Goal: Task Accomplishment & Management: Use online tool/utility

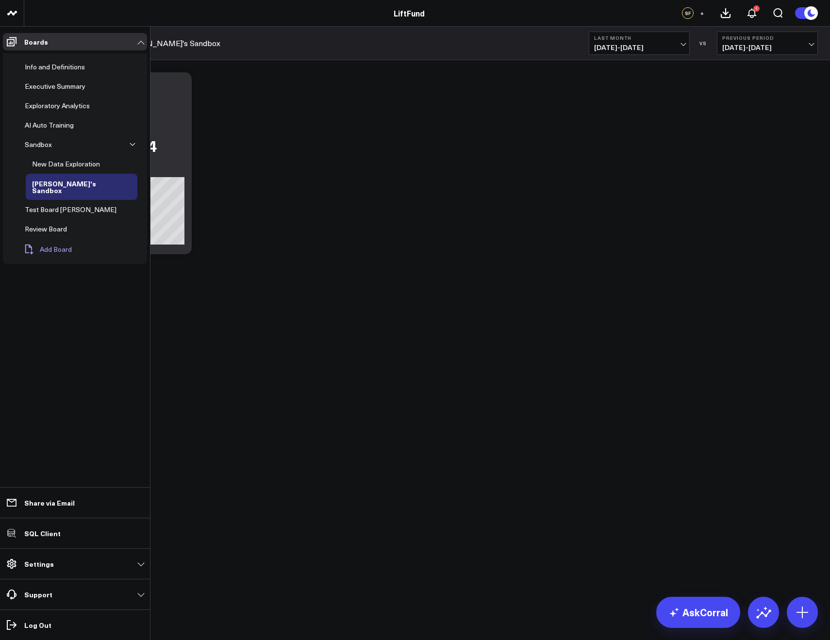
click at [57, 246] on span "Add Board" at bounding box center [56, 250] width 32 height 8
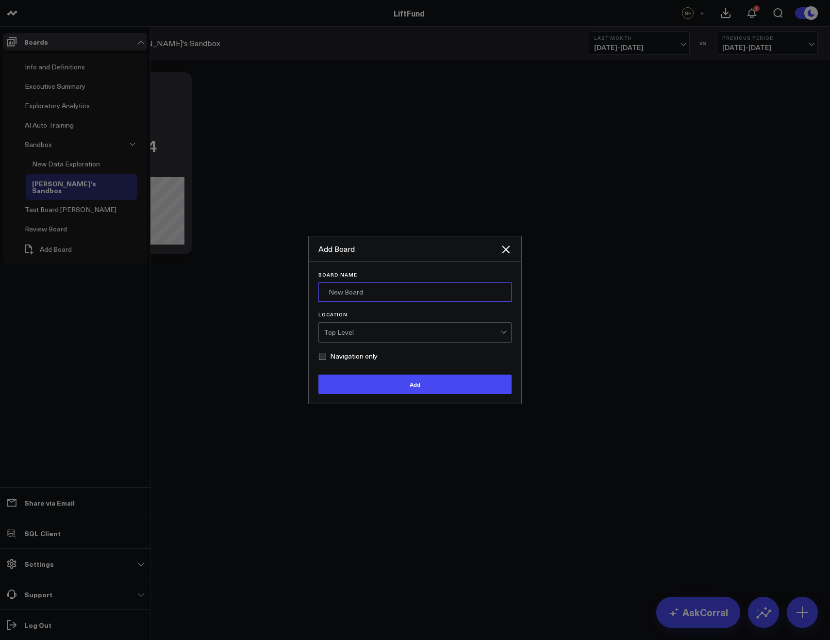
click at [339, 288] on input "Board Name" at bounding box center [415, 292] width 193 height 19
type input "Tickets"
click at [319, 375] on button "Add" at bounding box center [415, 384] width 193 height 19
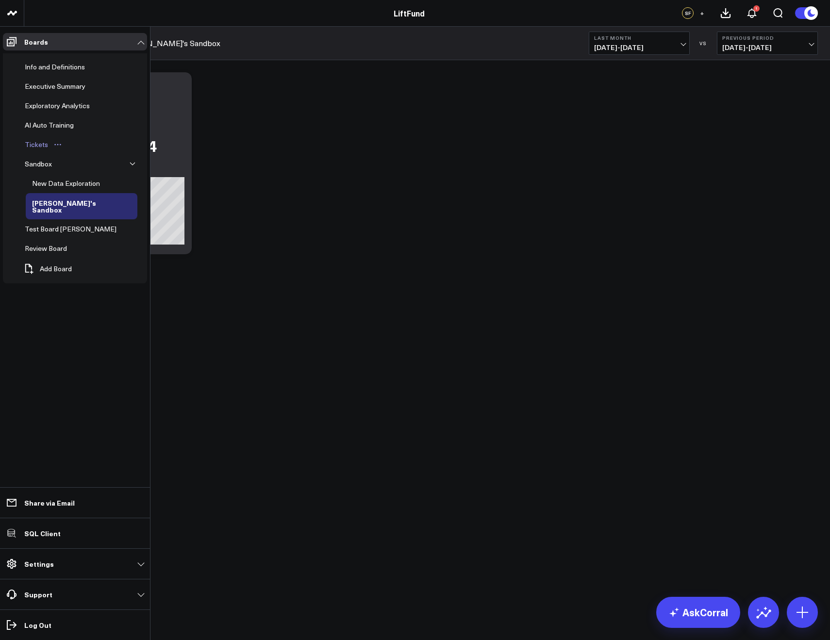
click at [57, 144] on icon "Open board menu" at bounding box center [58, 145] width 8 height 8
click at [93, 173] on button "Edit Permissions" at bounding box center [101, 176] width 79 height 19
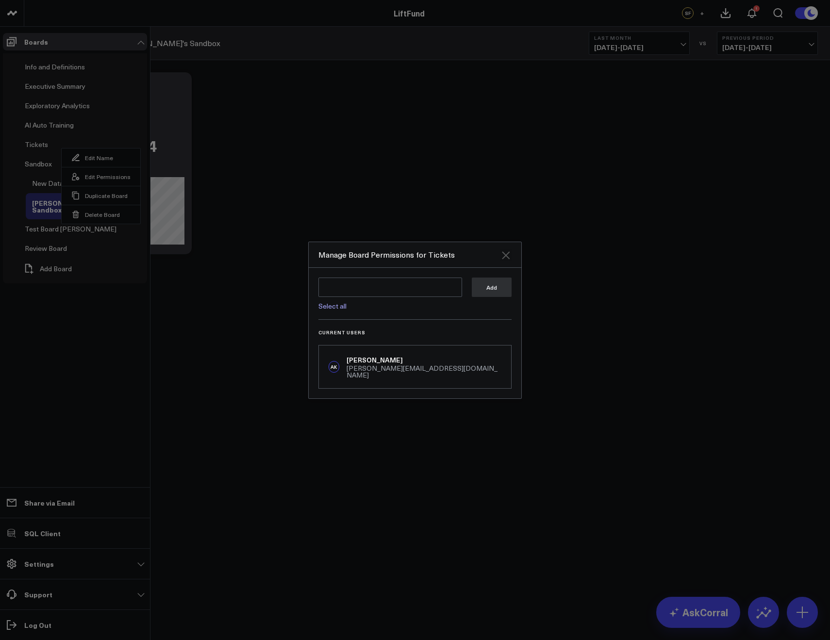
click at [506, 259] on icon "Close" at bounding box center [506, 256] width 8 height 8
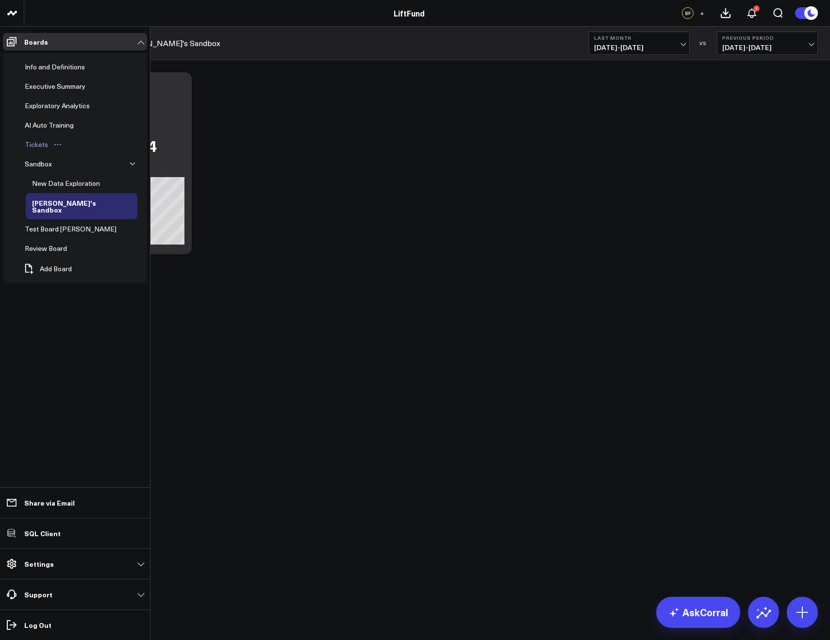
click at [54, 145] on icon "Open board menu" at bounding box center [58, 145] width 8 height 8
click at [94, 225] on div "Test Board Alex" at bounding box center [80, 228] width 125 height 19
click at [92, 219] on button "Delete Board" at bounding box center [101, 214] width 79 height 19
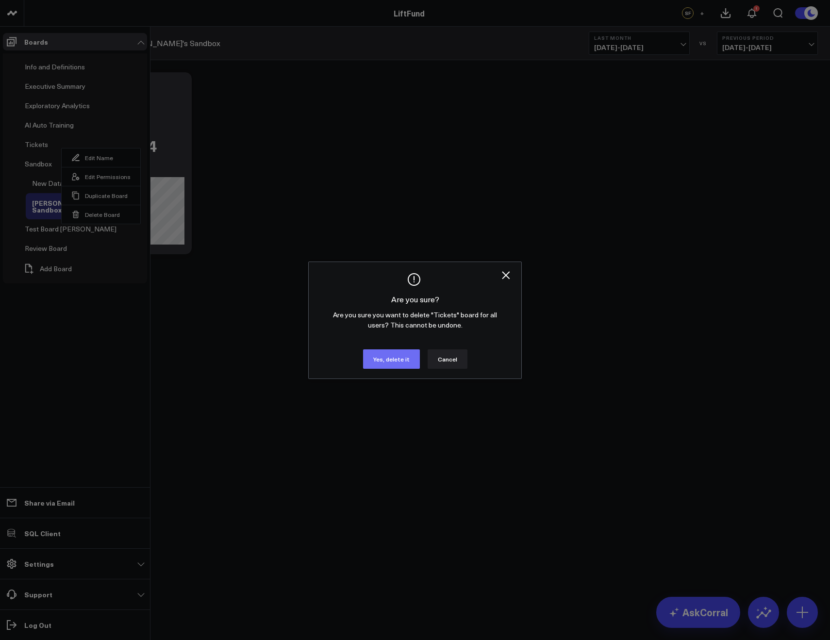
click at [384, 361] on button "Yes, delete it" at bounding box center [391, 359] width 57 height 19
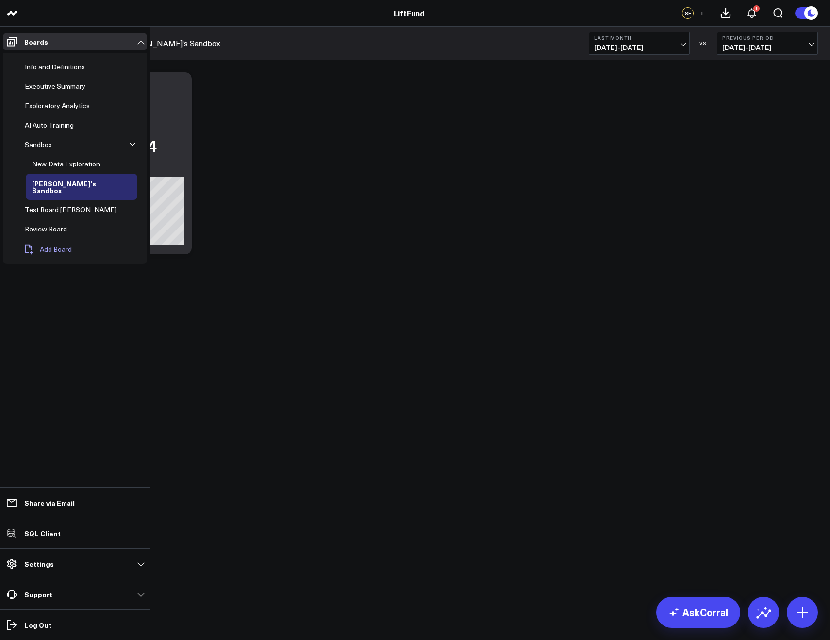
click at [50, 246] on span "Add Board" at bounding box center [56, 250] width 32 height 8
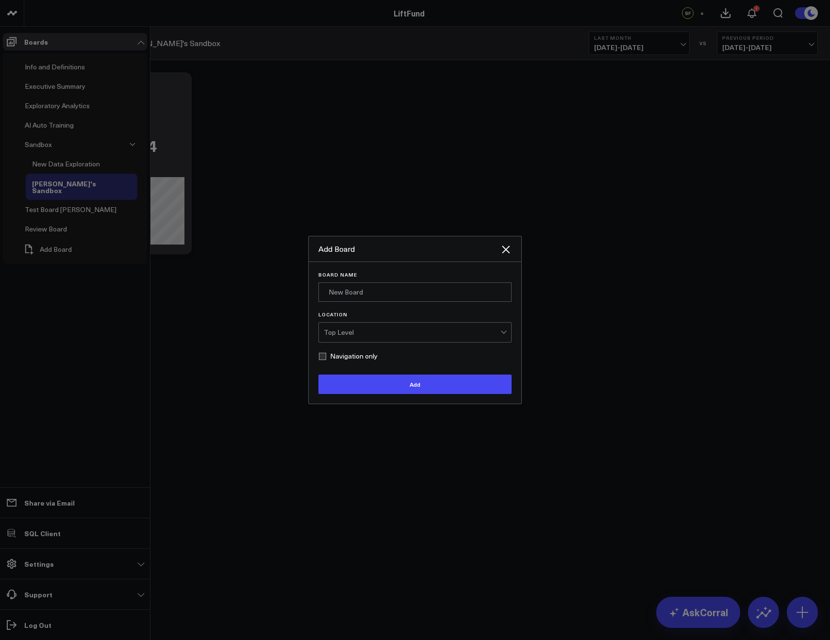
click at [349, 361] on form "Board Name Location Top Level Navigation only Add" at bounding box center [415, 333] width 193 height 122
click at [347, 358] on label "Navigation only" at bounding box center [348, 357] width 59 height 8
click at [326, 358] on input "Navigation only" at bounding box center [323, 357] width 8 height 8
checkbox input "true"
click at [353, 294] on input "Board Name" at bounding box center [415, 292] width 193 height 19
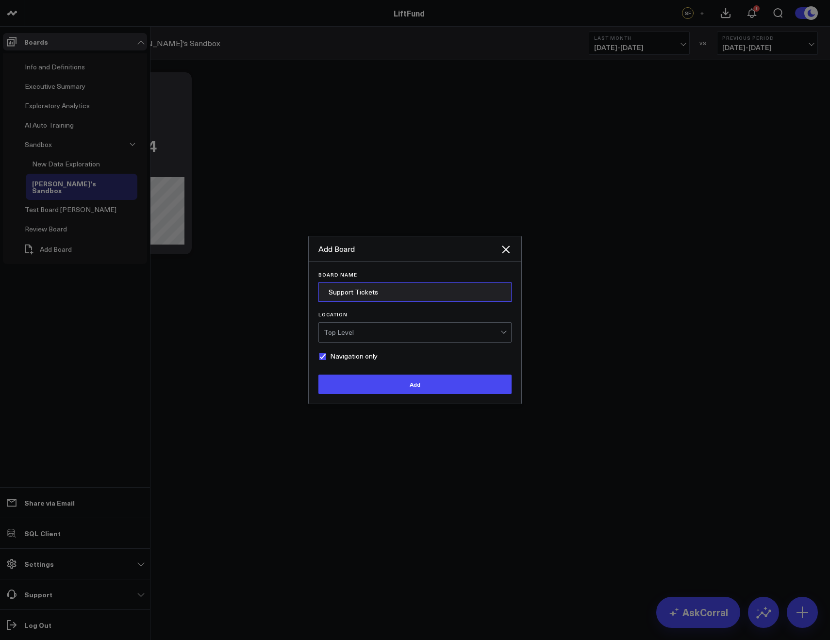
type input "Support Tickets"
click at [319, 375] on button "Add" at bounding box center [415, 384] width 193 height 19
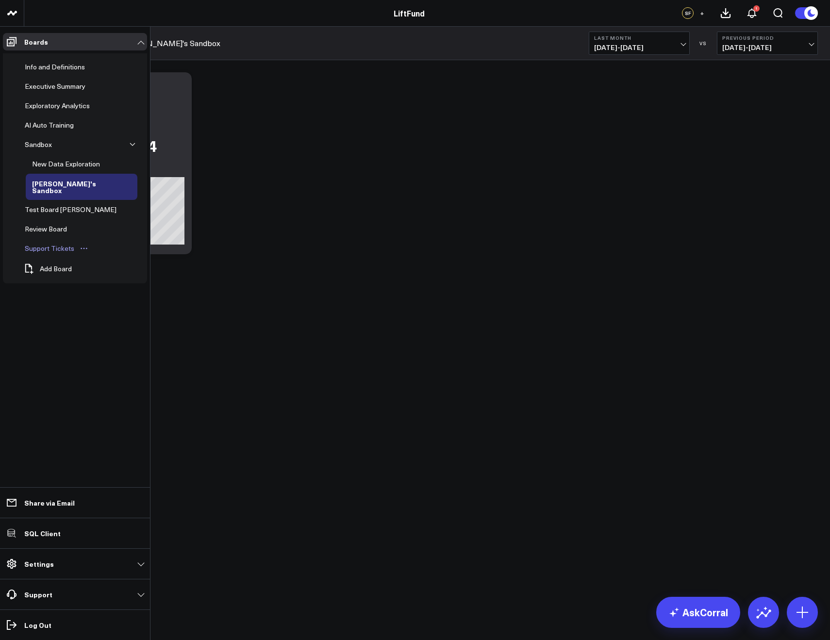
click at [37, 243] on div "Support Tickets" at bounding box center [49, 249] width 54 height 12
click at [68, 265] on span "Add Board" at bounding box center [56, 269] width 32 height 8
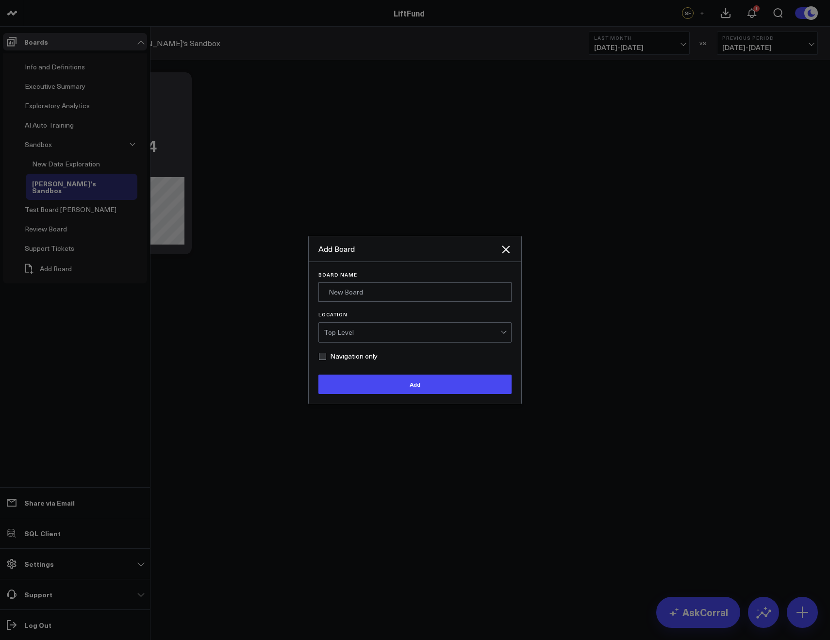
click at [395, 341] on div "Top Level" at bounding box center [412, 332] width 177 height 19
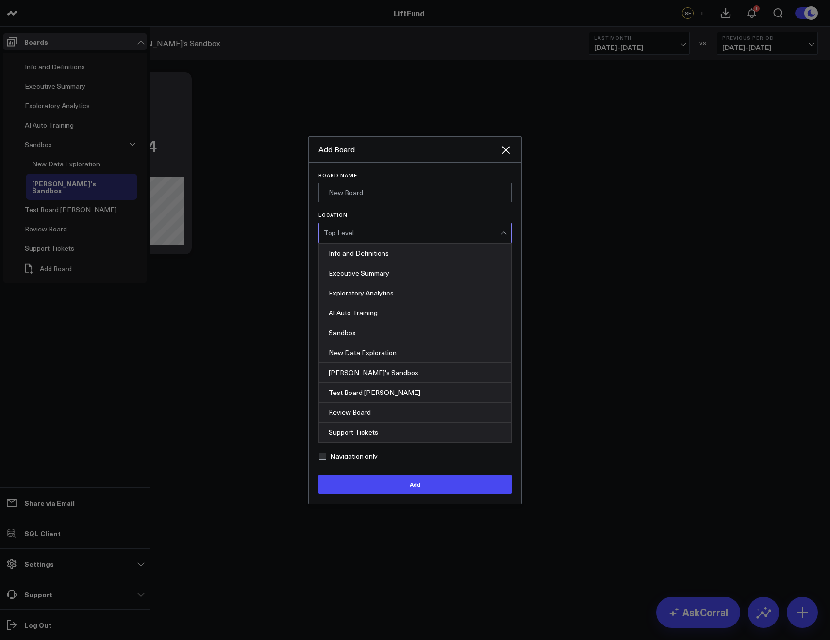
click at [361, 243] on div "Top Level" at bounding box center [412, 232] width 177 height 19
click at [357, 237] on div "Top Level" at bounding box center [412, 233] width 177 height 8
click at [349, 442] on div "Support Tickets" at bounding box center [415, 432] width 192 height 19
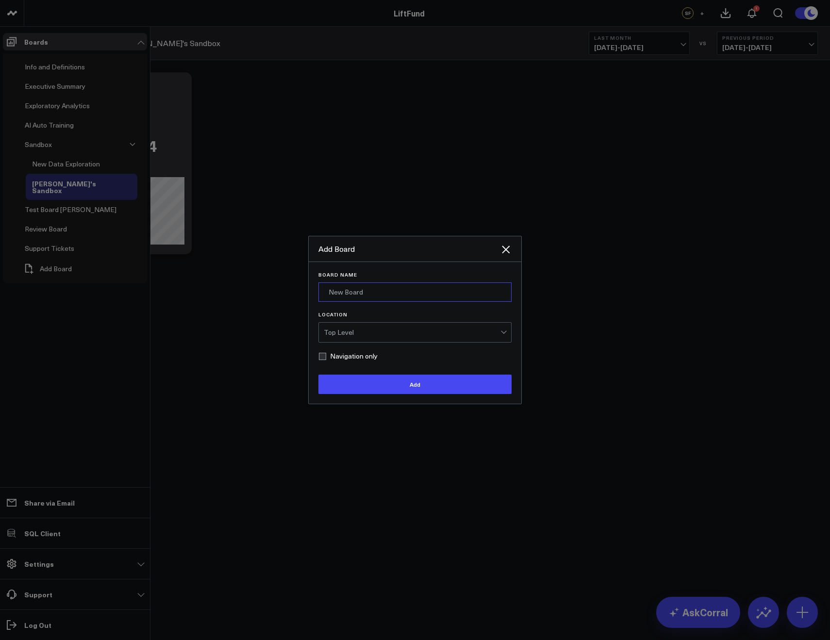
click at [338, 300] on input "Board Name" at bounding box center [415, 292] width 193 height 19
paste input "9909"
type input "#9909"
click at [345, 329] on div "Top Level" at bounding box center [412, 333] width 177 height 8
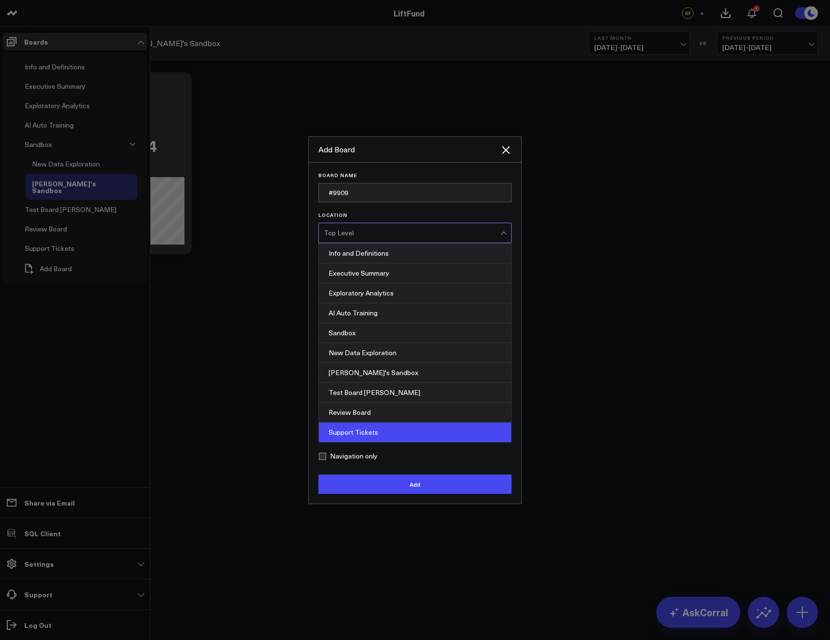
click at [348, 442] on div "Support Tickets" at bounding box center [415, 432] width 192 height 19
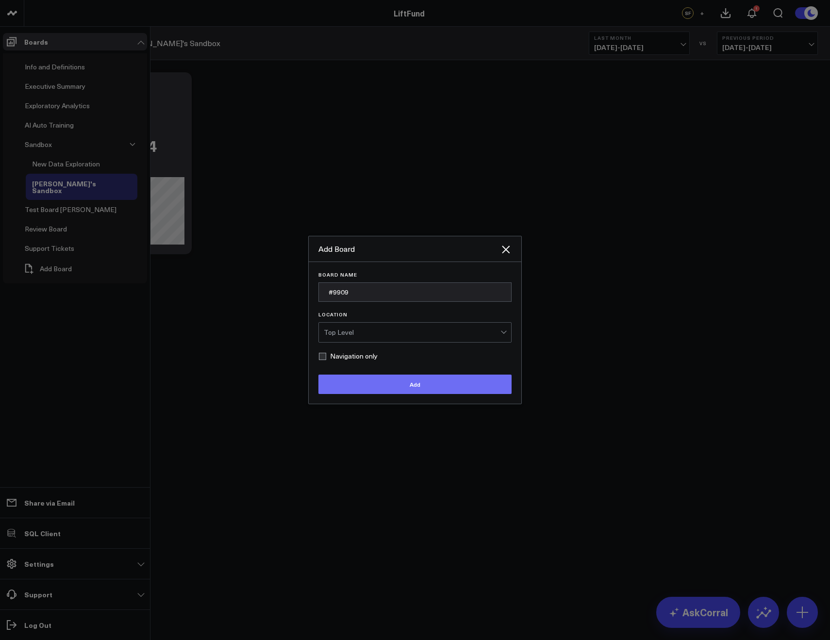
click at [369, 390] on button "Add" at bounding box center [415, 384] width 193 height 19
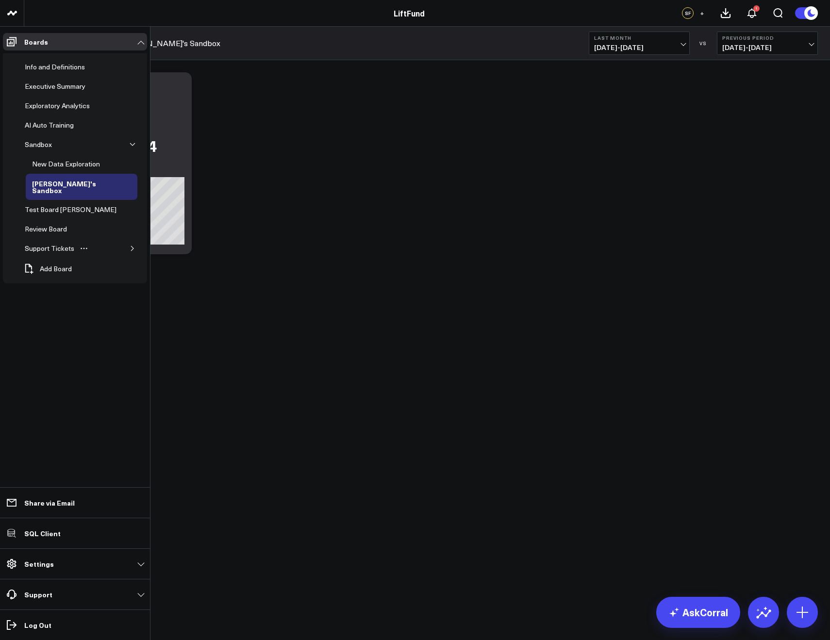
click at [133, 246] on icon "button" at bounding box center [133, 249] width 6 height 6
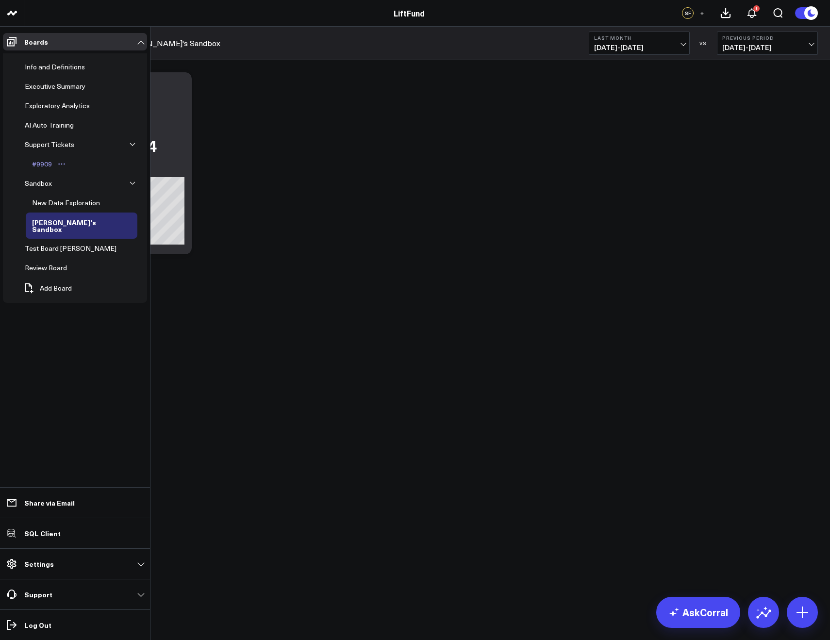
click at [38, 165] on div "#9909" at bounding box center [42, 164] width 25 height 12
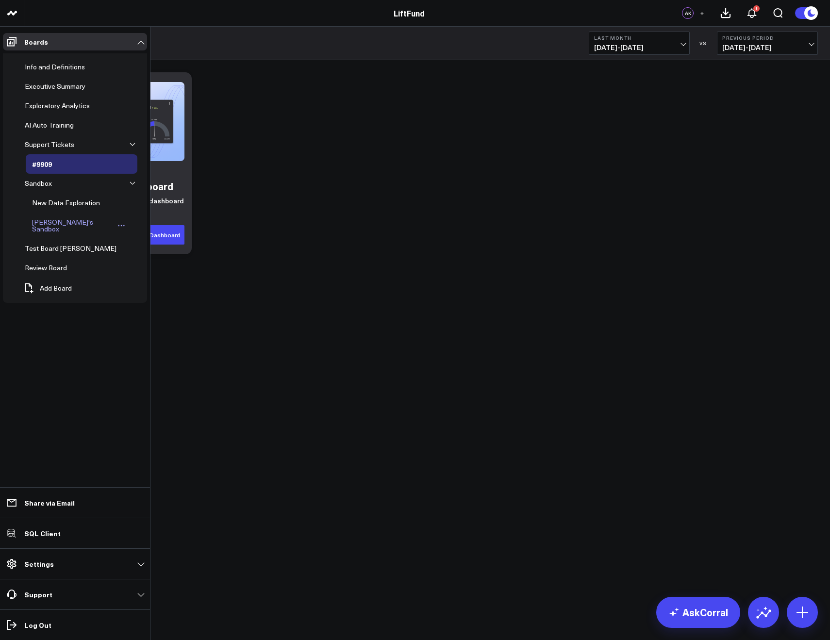
click at [49, 217] on div "Steven's Sandbox" at bounding box center [72, 226] width 85 height 18
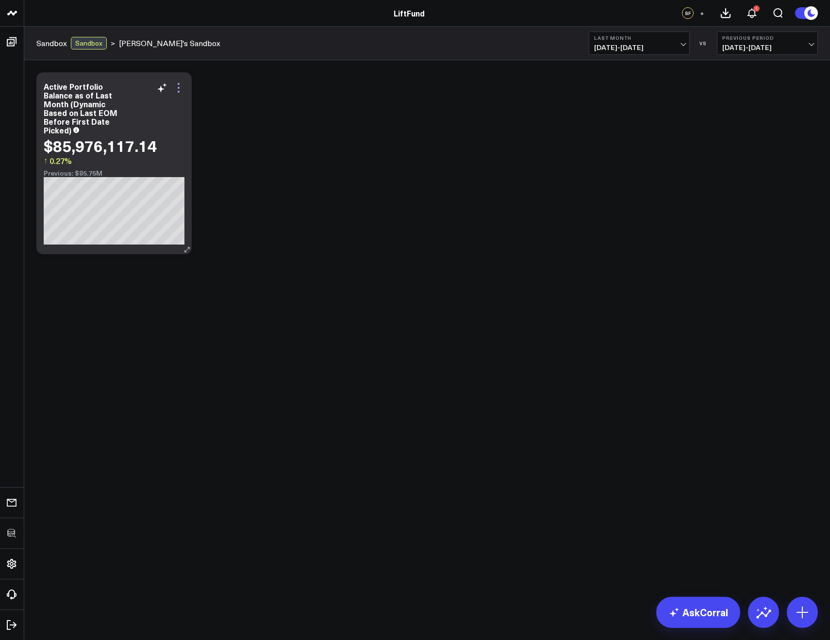
click at [174, 91] on icon at bounding box center [179, 88] width 12 height 12
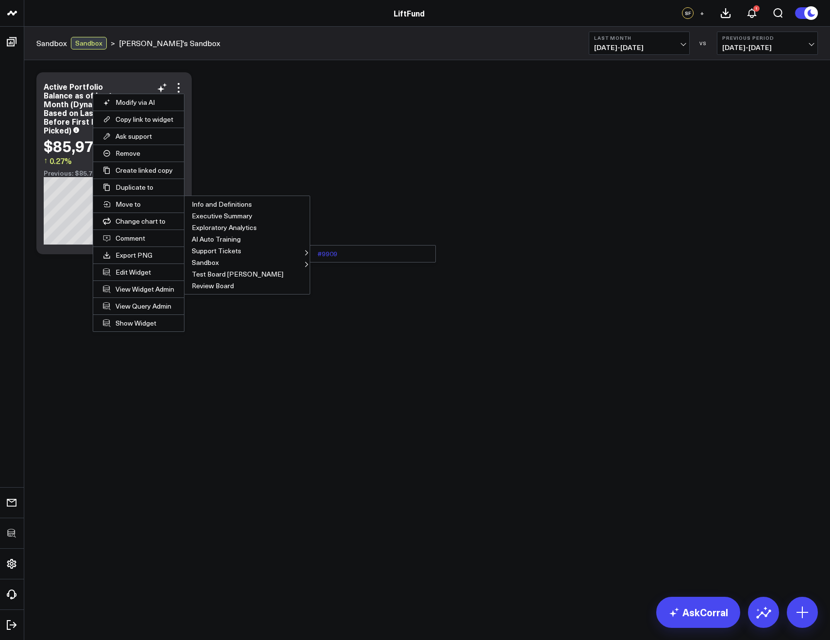
click at [332, 251] on button "#9909" at bounding box center [372, 254] width 125 height 12
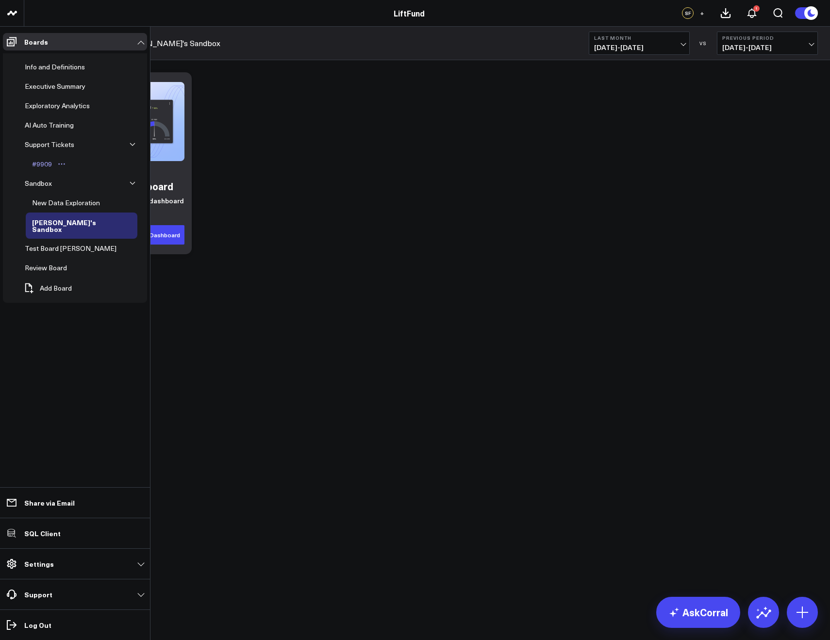
click at [41, 161] on div "#9909" at bounding box center [42, 164] width 25 height 12
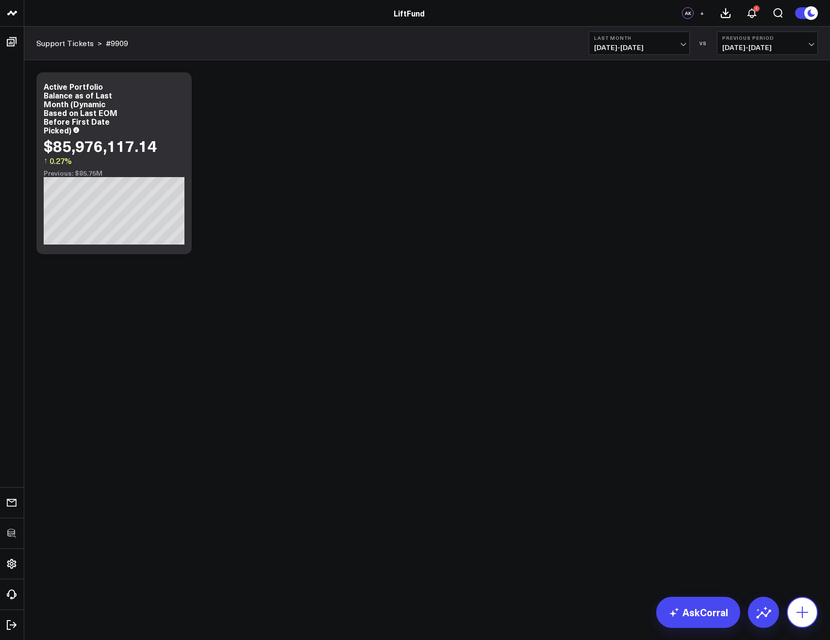
click at [803, 610] on icon at bounding box center [803, 613] width 12 height 12
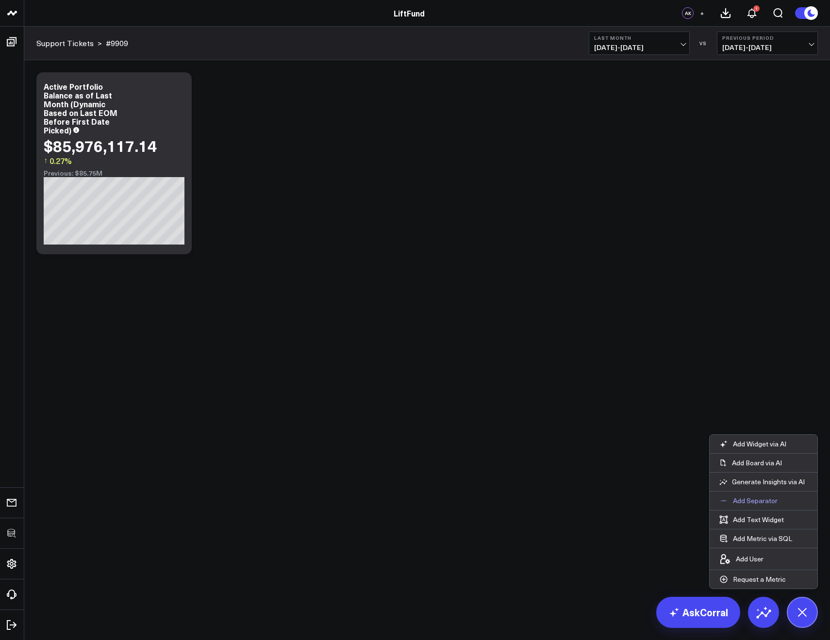
click at [741, 506] on button "Add Separator" at bounding box center [749, 501] width 78 height 18
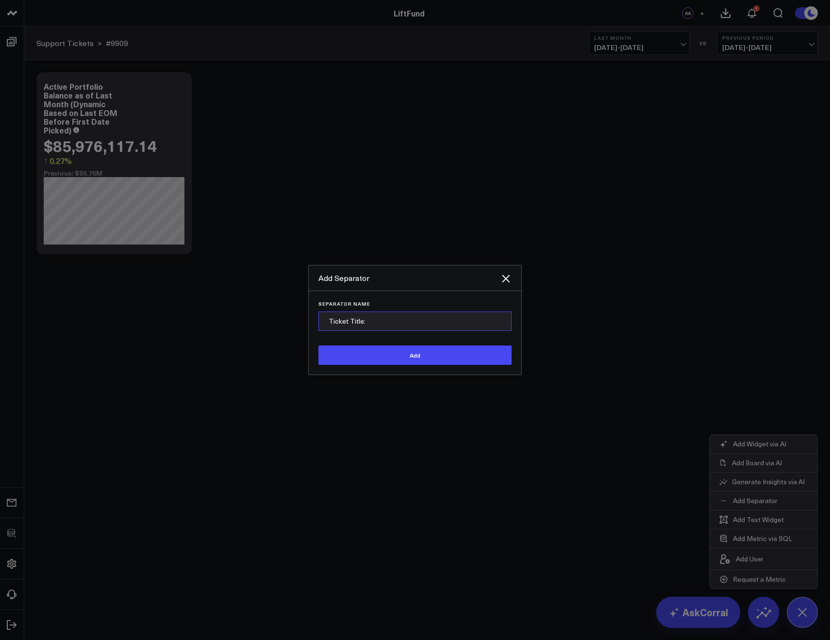
paste input "LiftFund / Total Loans Repaid As of Last Month - Support Request"
type input "Ticket Title: LiftFund / Total Loans Repaid As of Last Month - Support Request"
click at [388, 357] on button "Add" at bounding box center [415, 355] width 193 height 19
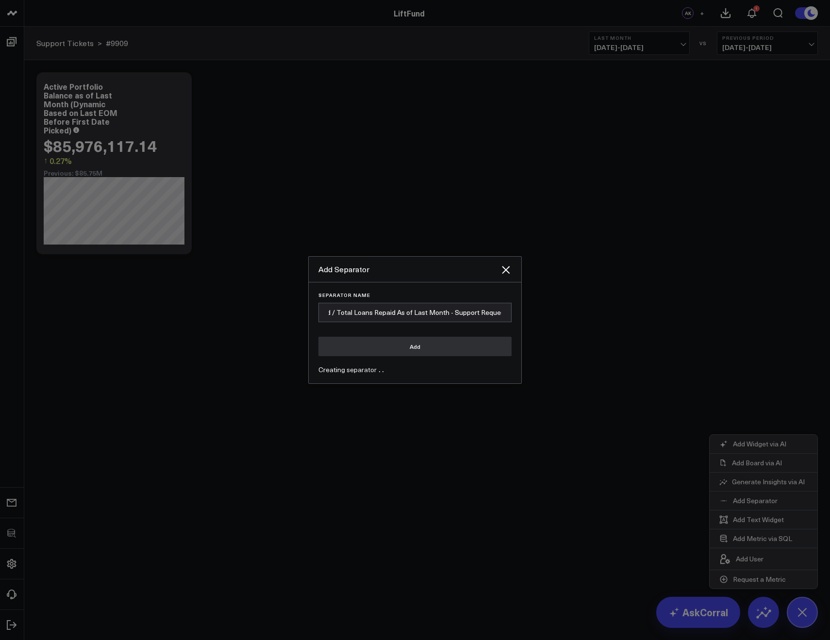
scroll to position [0, 0]
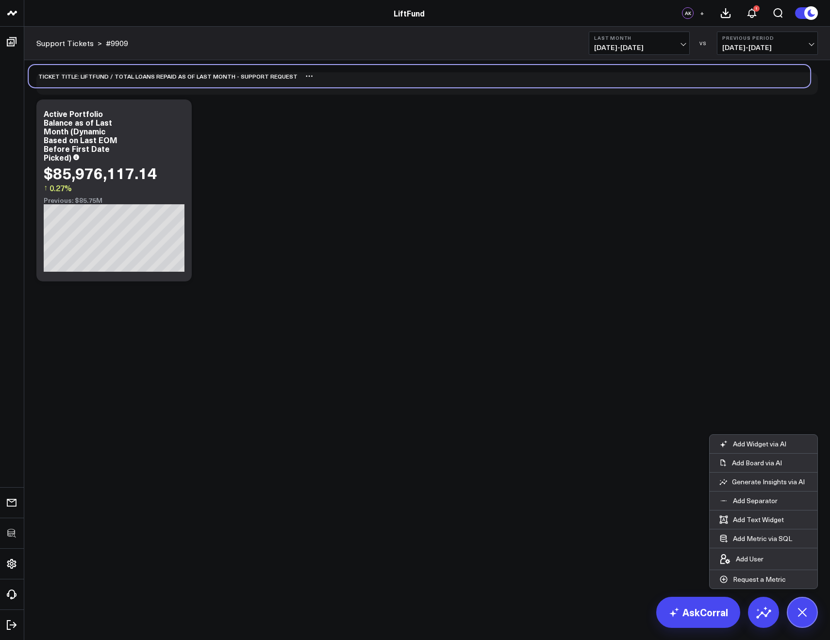
drag, startPoint x: 139, startPoint y: 276, endPoint x: 132, endPoint y: 77, distance: 199.2
click at [132, 77] on div "Ticket Title: LiftFund / Total Loans Repaid As of Last Month - Support Request" at bounding box center [163, 76] width 269 height 22
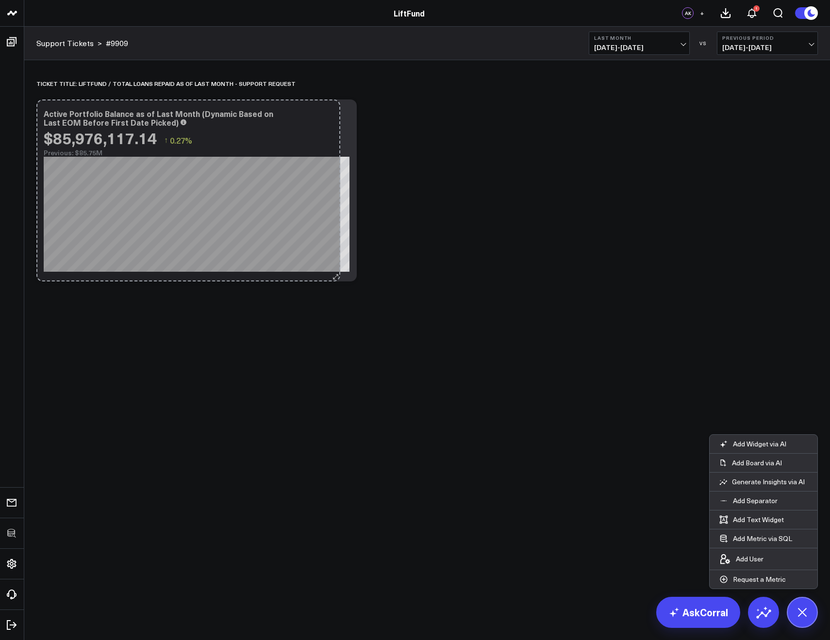
click at [334, 263] on div "Active Portfolio Balance as of Last Month (Dynamic Based on Last EOM Before Fir…" at bounding box center [196, 191] width 320 height 182
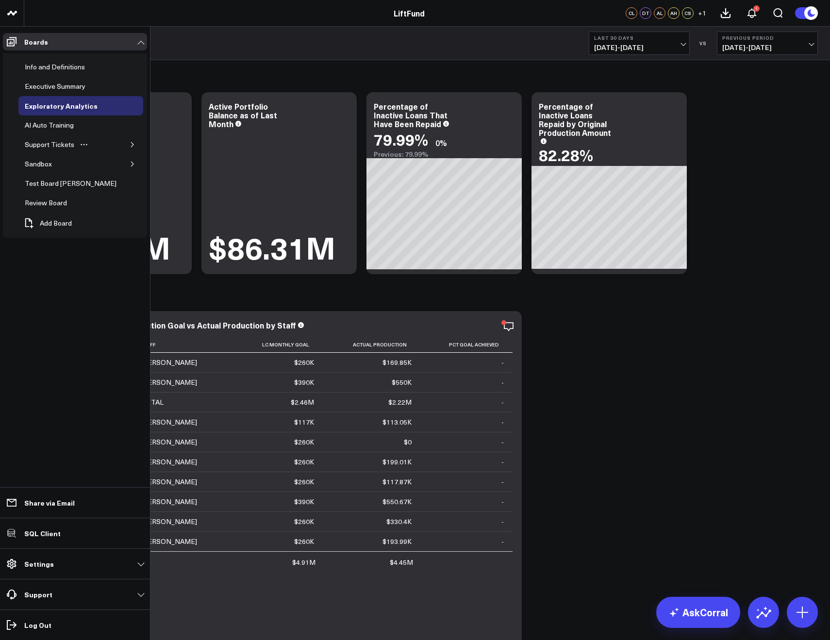
click at [132, 144] on icon "button" at bounding box center [133, 145] width 6 height 6
click at [46, 165] on div "#9909" at bounding box center [42, 164] width 25 height 12
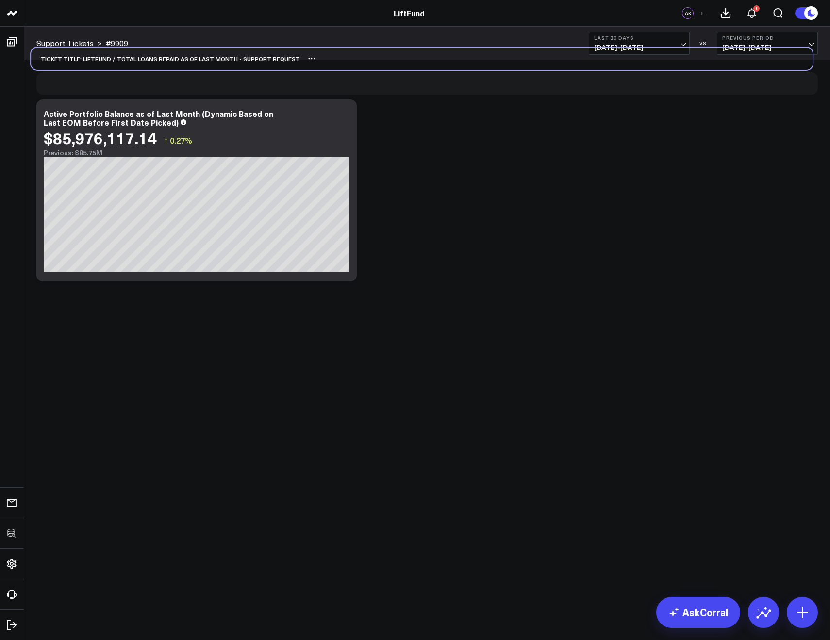
drag, startPoint x: 219, startPoint y: 279, endPoint x: 214, endPoint y: 63, distance: 216.6
click at [214, 63] on div "Ticket Title: LiftFund / Total Loans Repaid As of Last Month - Support Request" at bounding box center [165, 59] width 269 height 22
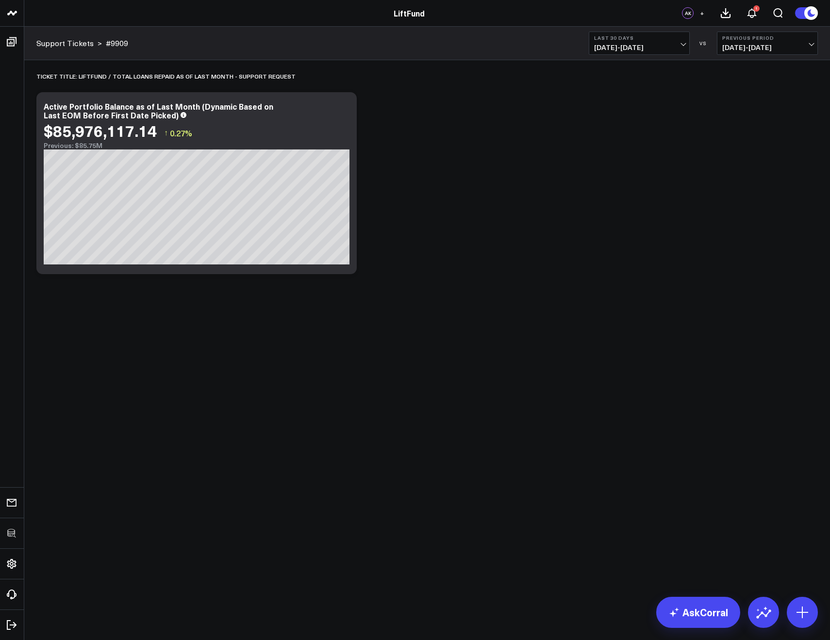
click at [701, 13] on span "+" at bounding box center [702, 13] width 4 height 7
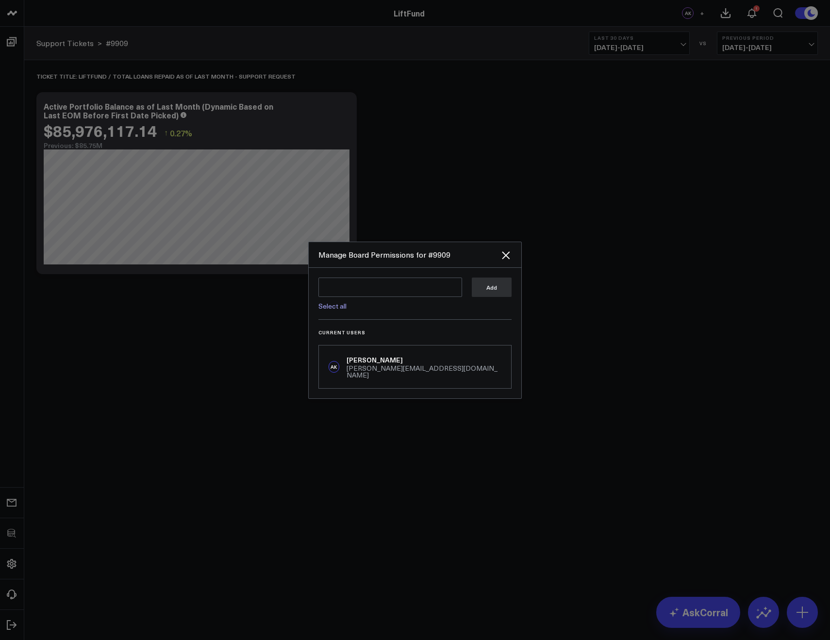
click at [333, 329] on div "Select all Add Current Users AK Arthur Kriklivy arthur@corraldata.com" at bounding box center [415, 333] width 213 height 131
click at [328, 311] on link "Select all" at bounding box center [333, 306] width 28 height 9
type textarea "@Corral Support @Vera Khodasevich @DK Thepuatrakul @Chean Lawrence @Alexandria …"
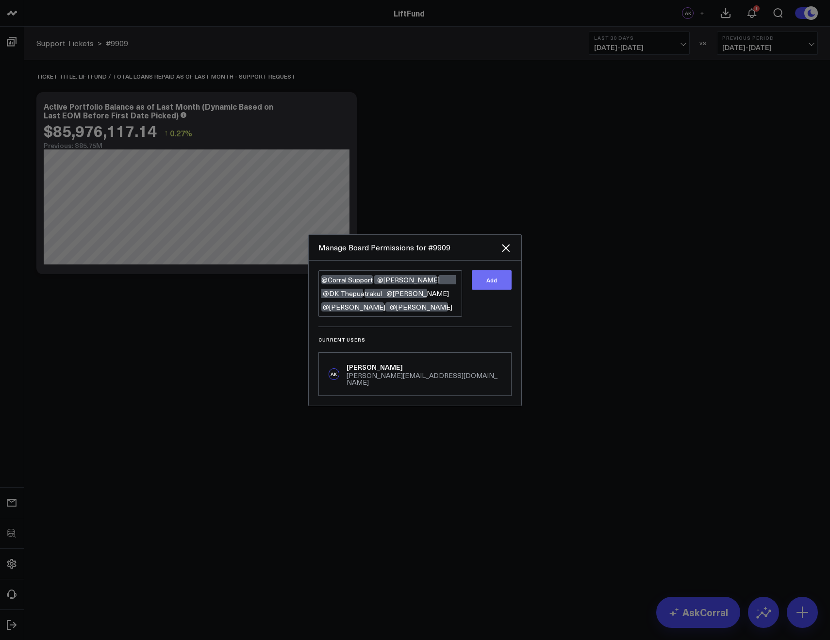
click at [483, 288] on button "Add" at bounding box center [492, 279] width 40 height 19
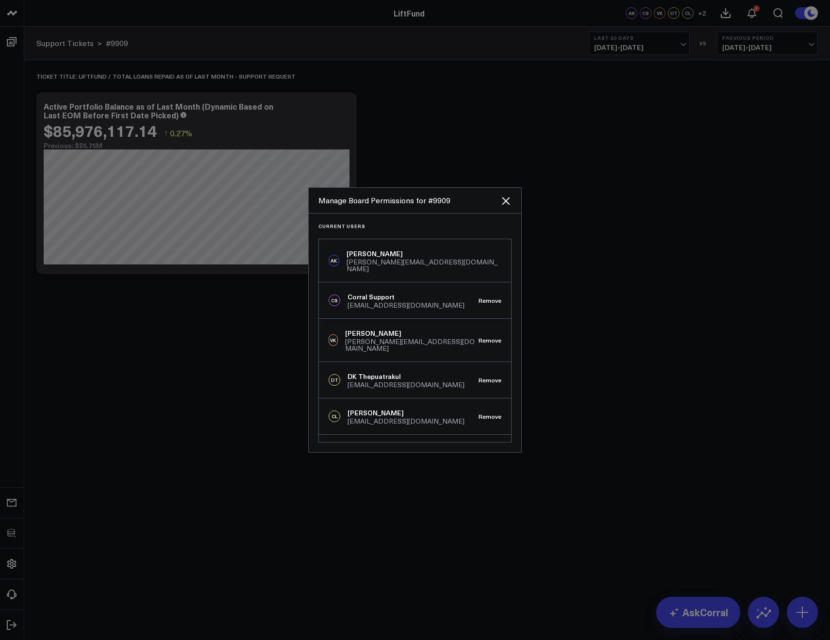
click at [584, 194] on div at bounding box center [415, 320] width 830 height 640
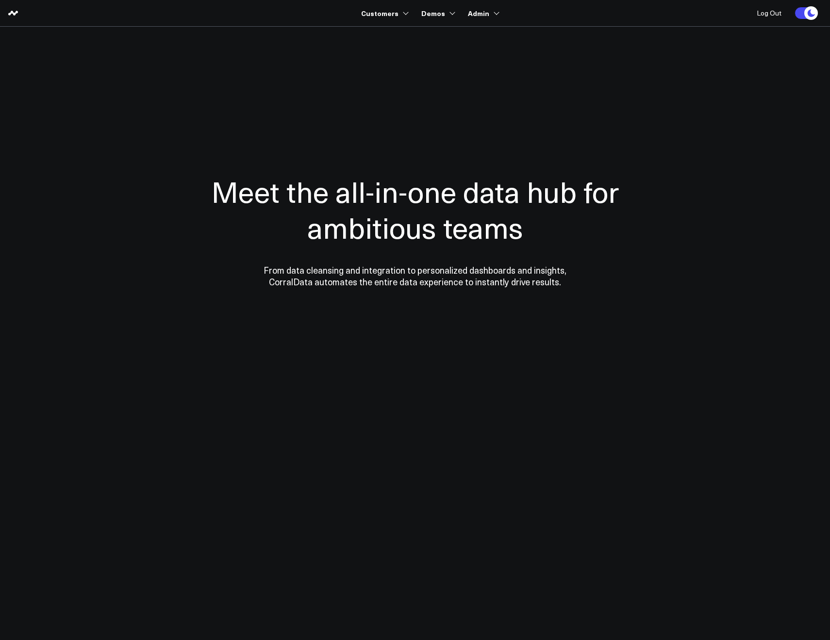
click at [211, 112] on div "Meet the all-in-one data hub for ambitious teams From data cleansing and integr…" at bounding box center [415, 231] width 476 height 272
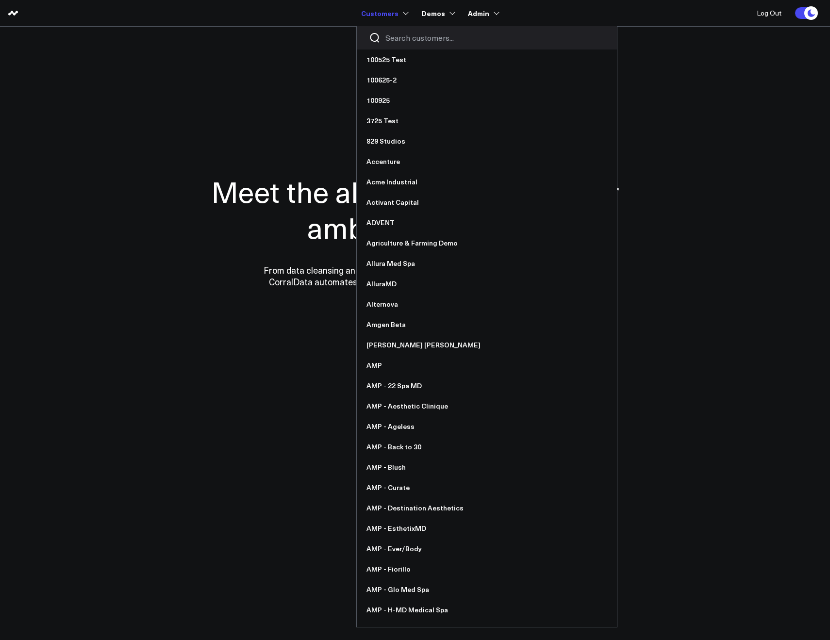
click at [404, 37] on input "Search customers input" at bounding box center [495, 38] width 219 height 11
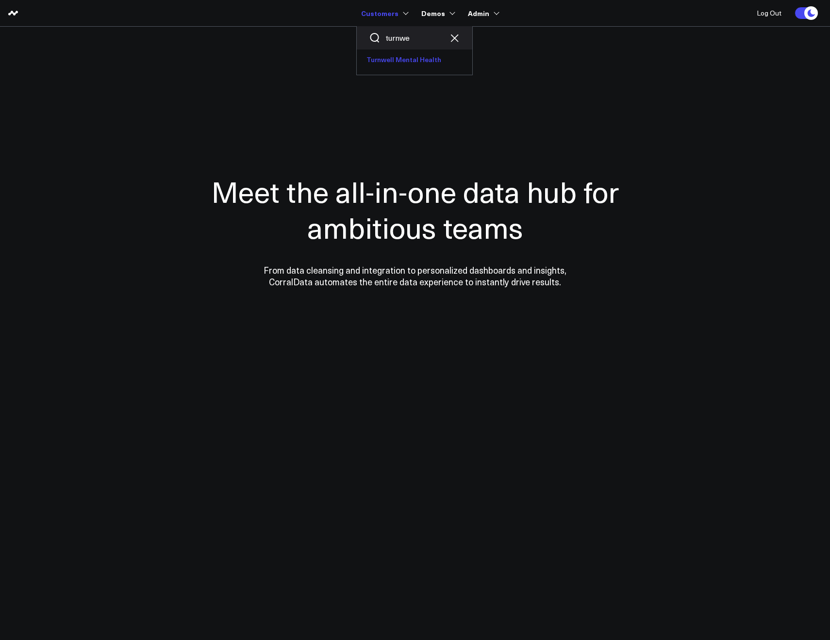
type input "turnwe"
click at [401, 53] on link "Turnwell Mental Health" at bounding box center [415, 60] width 116 height 20
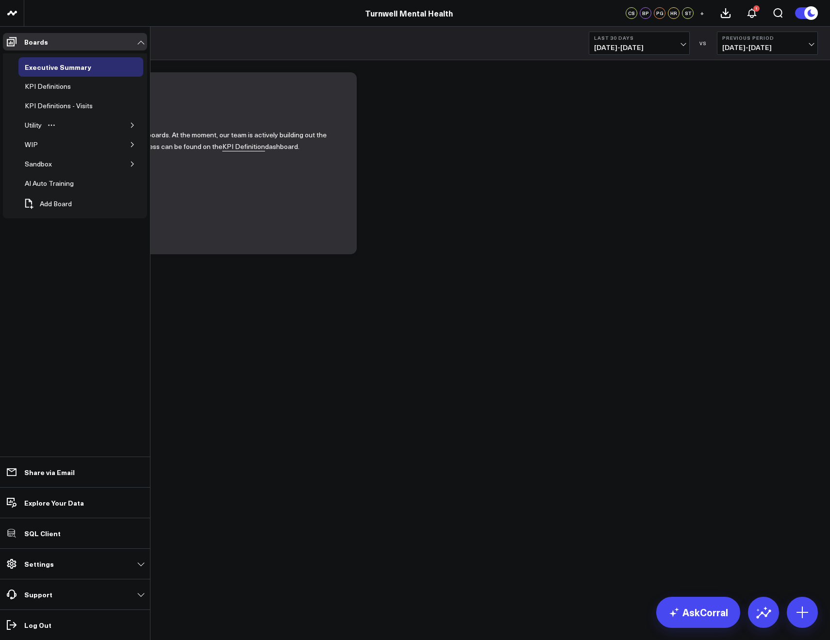
click at [127, 123] on div "Utility" at bounding box center [80, 125] width 125 height 19
click at [131, 124] on icon "button" at bounding box center [133, 125] width 6 height 6
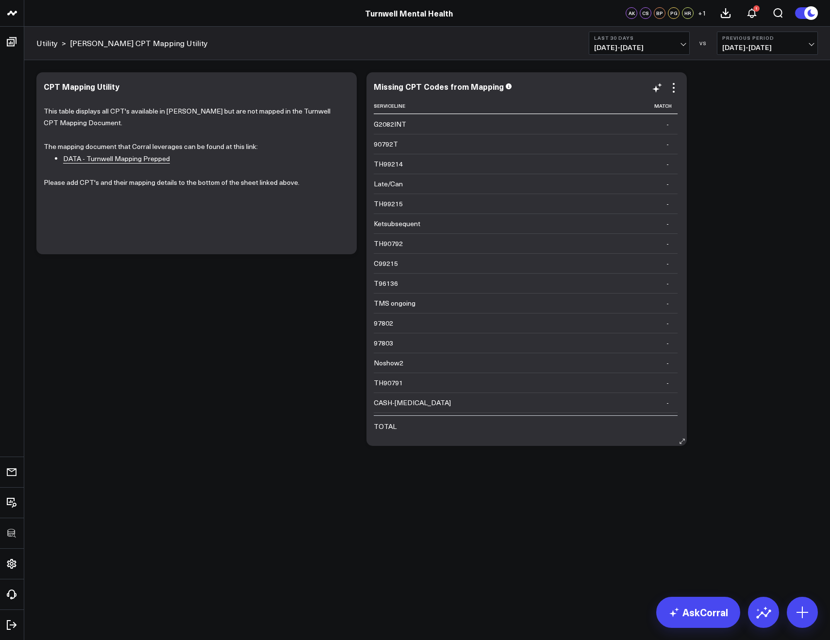
scroll to position [534, 0]
click at [126, 254] on div "CPT Mapping Utility This table displays all CPT's available in [PERSON_NAME] bu…" at bounding box center [196, 163] width 320 height 182
click at [120, 162] on link "DATA - Turnwell Mapping Prepped" at bounding box center [116, 159] width 107 height 10
